Goal: Task Accomplishment & Management: Manage account settings

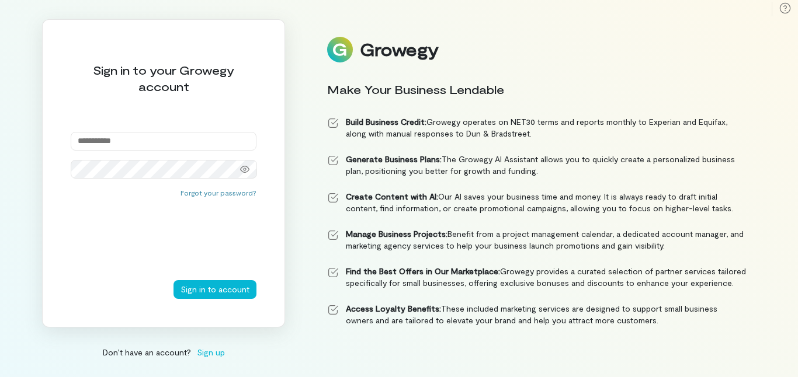
click at [149, 135] on input "email" at bounding box center [164, 141] width 186 height 19
type input "**********"
click at [248, 171] on icon at bounding box center [244, 169] width 9 height 9
click at [210, 293] on button "Sign in to account" at bounding box center [214, 289] width 83 height 19
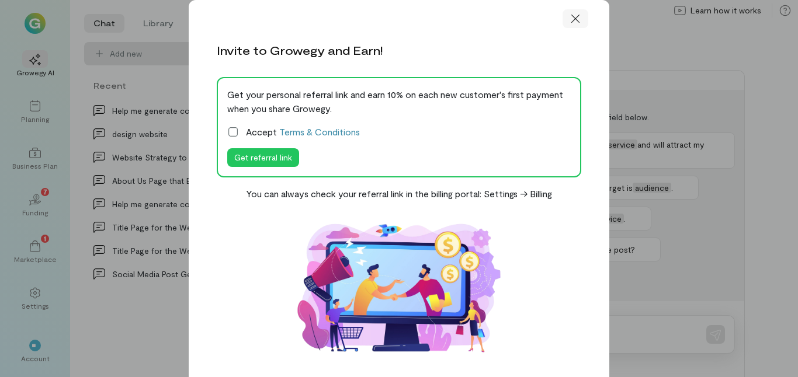
click at [577, 16] on div at bounding box center [575, 18] width 26 height 19
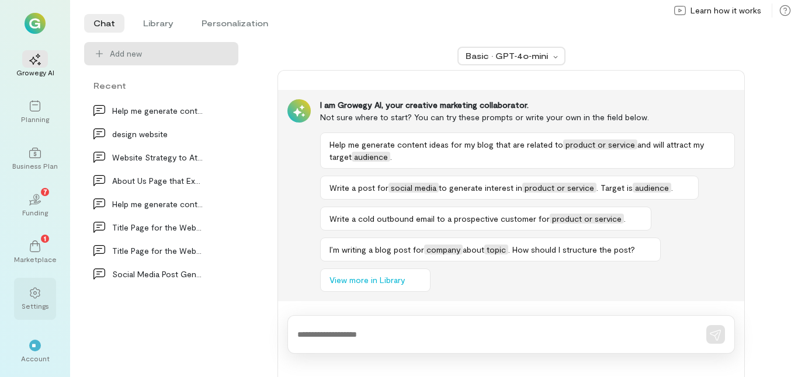
click at [40, 310] on div "Settings" at bounding box center [35, 305] width 27 height 9
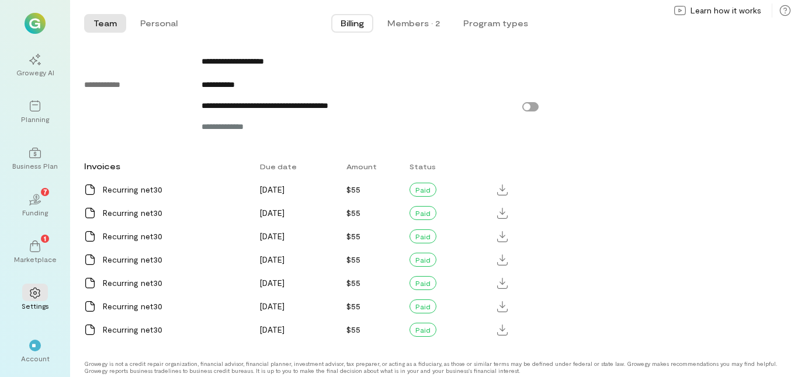
scroll to position [698, 0]
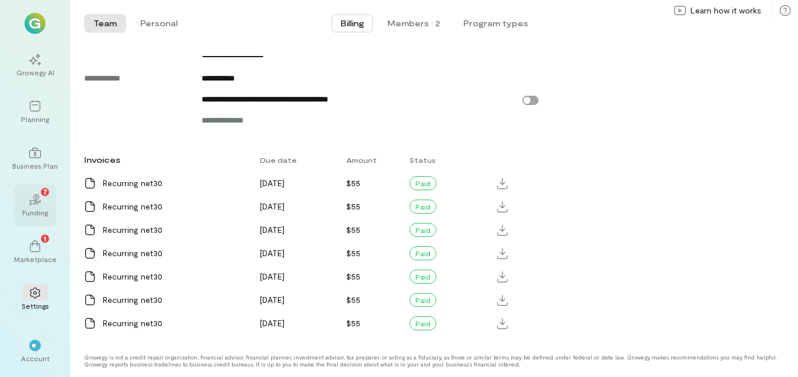
click at [42, 196] on div "02 7" at bounding box center [35, 199] width 26 height 18
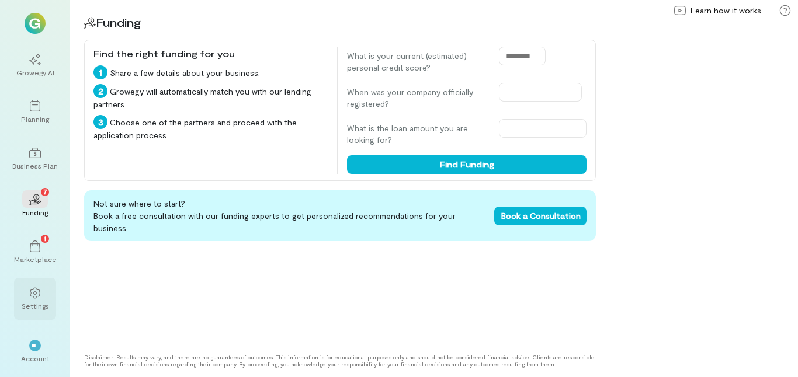
click at [43, 302] on div "Settings" at bounding box center [35, 305] width 27 height 9
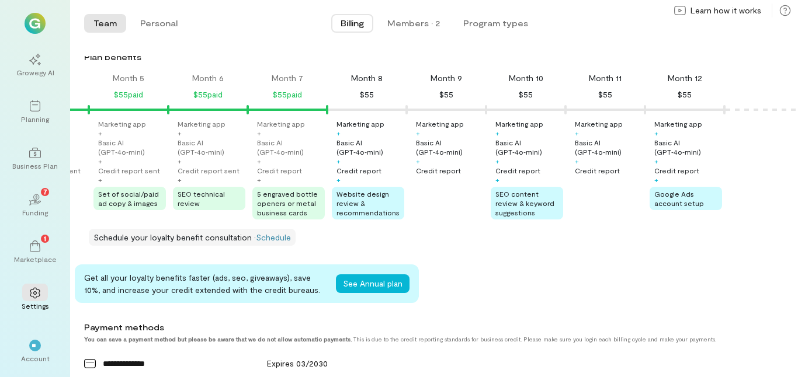
scroll to position [175, 0]
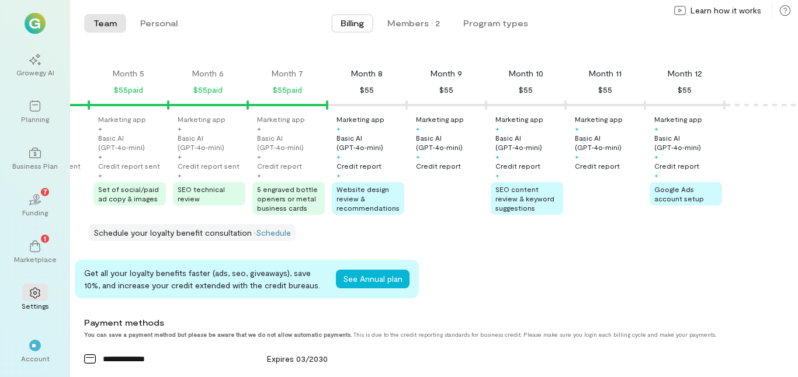
click at [359, 168] on div "Credit report" at bounding box center [358, 165] width 45 height 9
click at [161, 23] on button "Personal" at bounding box center [159, 23] width 56 height 19
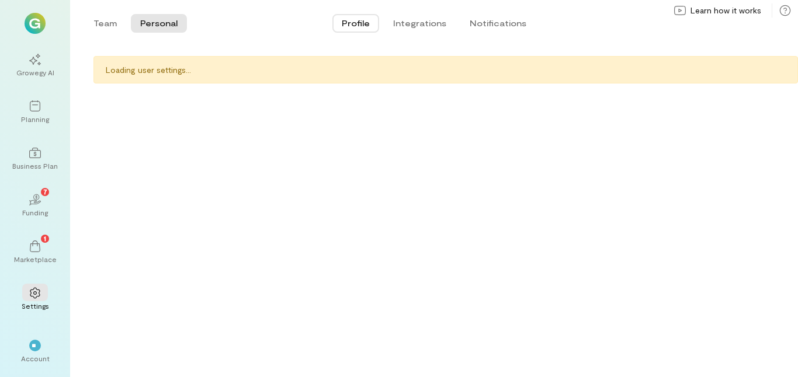
scroll to position [0, 0]
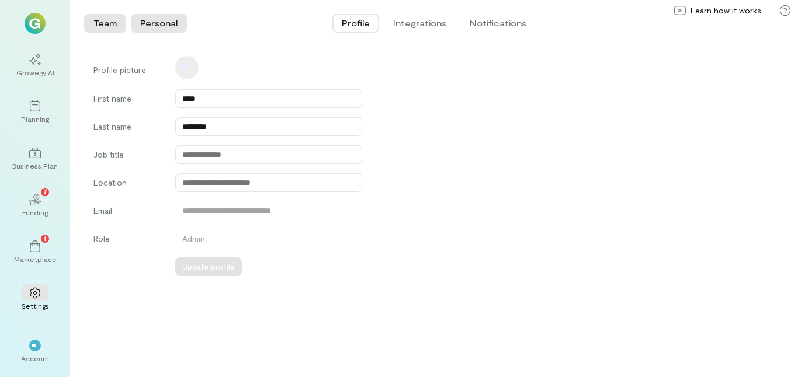
click at [107, 27] on button "Team" at bounding box center [105, 23] width 42 height 19
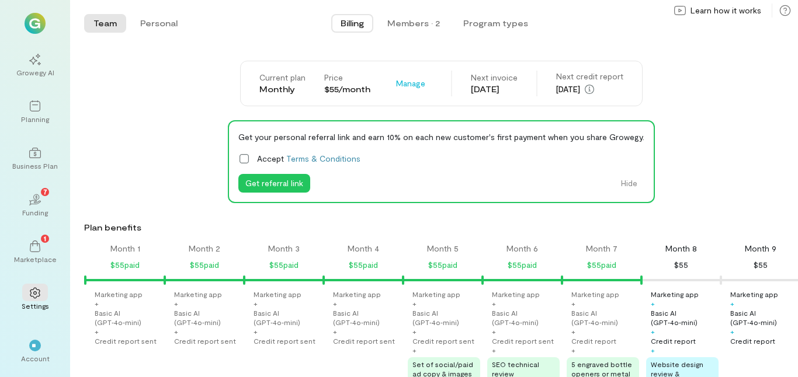
scroll to position [0, 323]
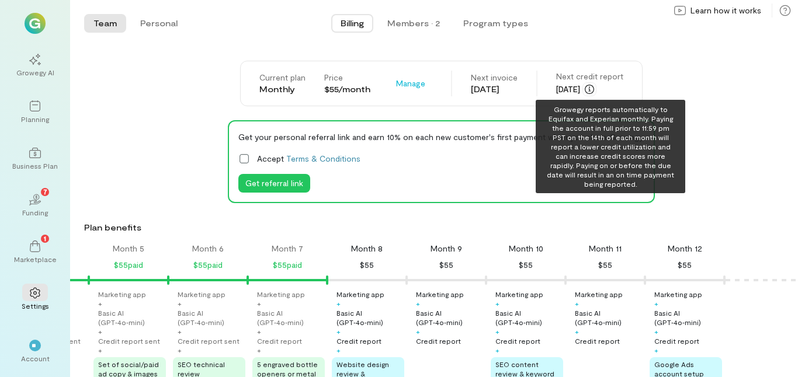
click at [594, 88] on icon "button" at bounding box center [589, 89] width 9 height 9
